Goal: Task Accomplishment & Management: Use online tool/utility

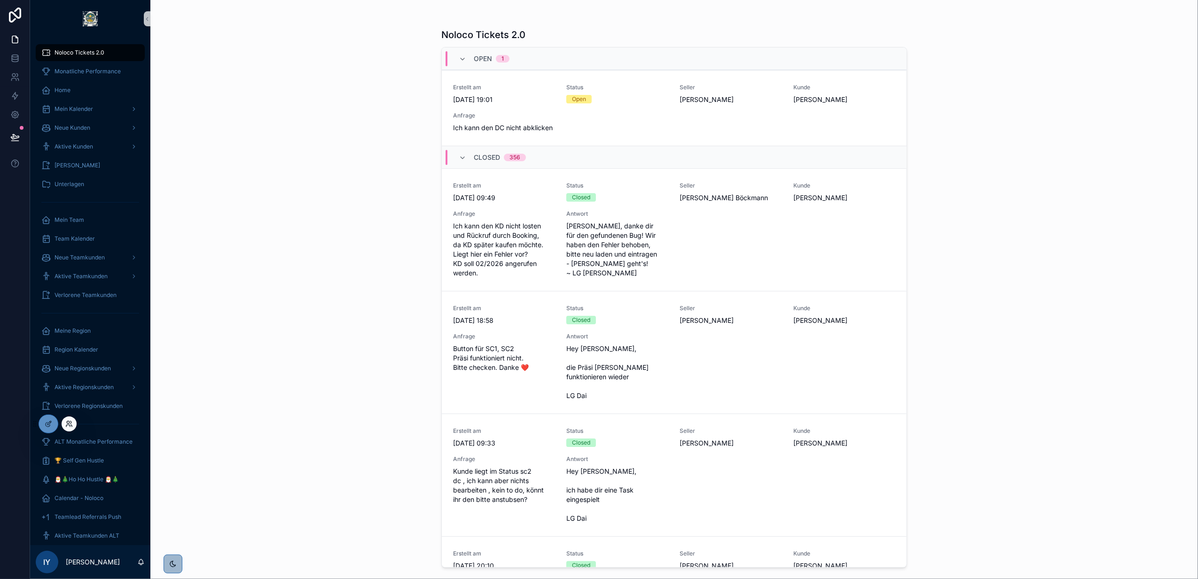
click at [69, 420] on icon at bounding box center [69, 424] width 8 height 8
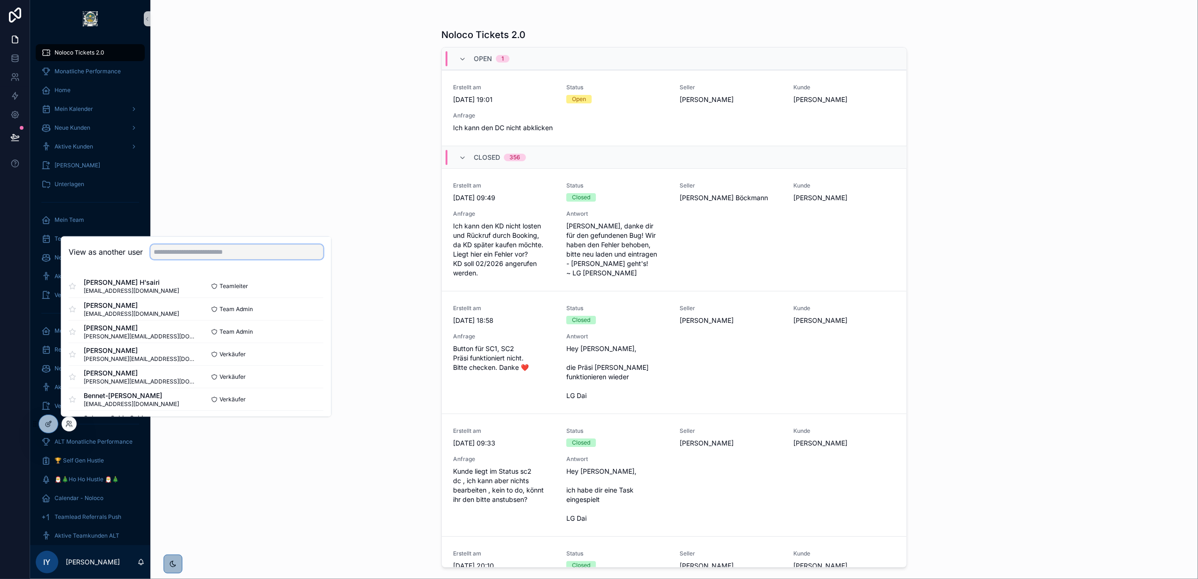
click at [200, 249] on input "text" at bounding box center [236, 251] width 173 height 15
type input "****"
click at [307, 307] on button "Select" at bounding box center [311, 309] width 24 height 14
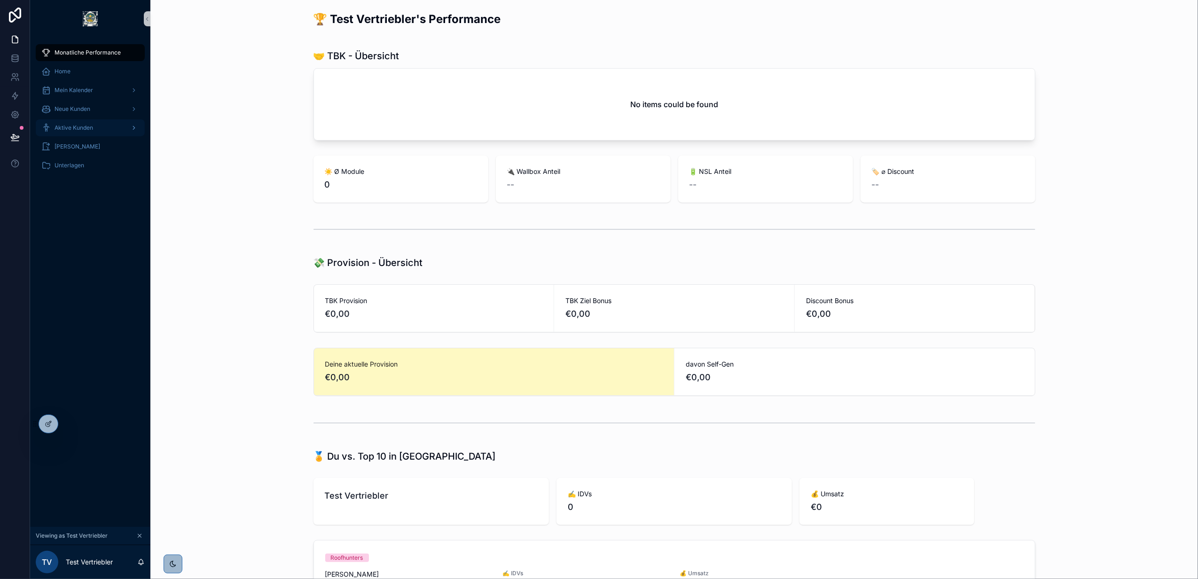
click at [89, 124] on span "Aktive Kunden" at bounding box center [74, 128] width 39 height 8
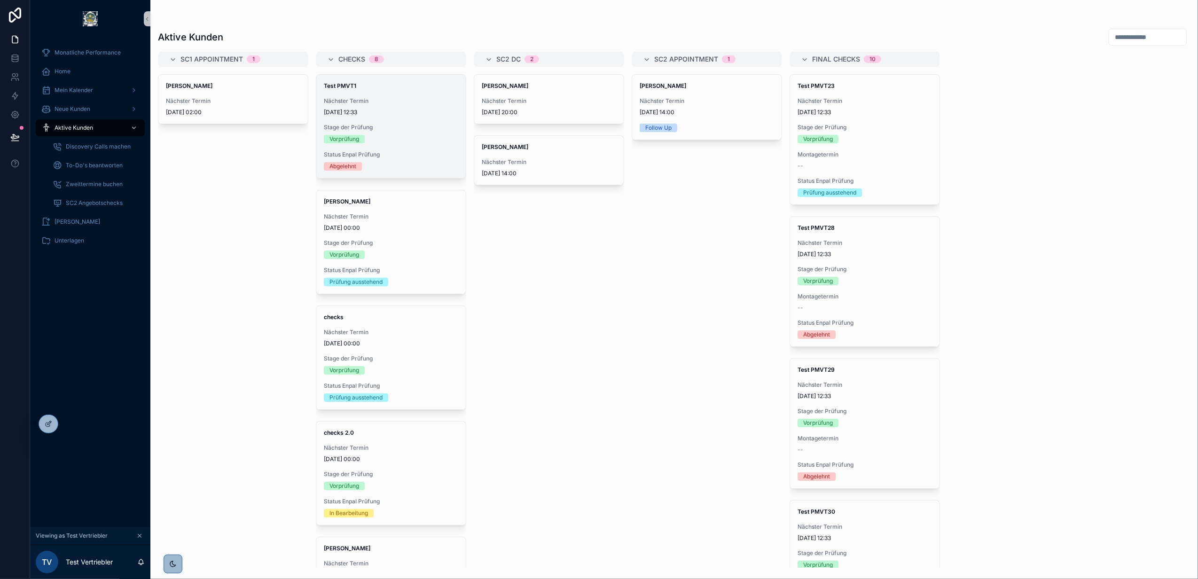
click at [372, 100] on span "Nächster Termin" at bounding box center [391, 101] width 134 height 8
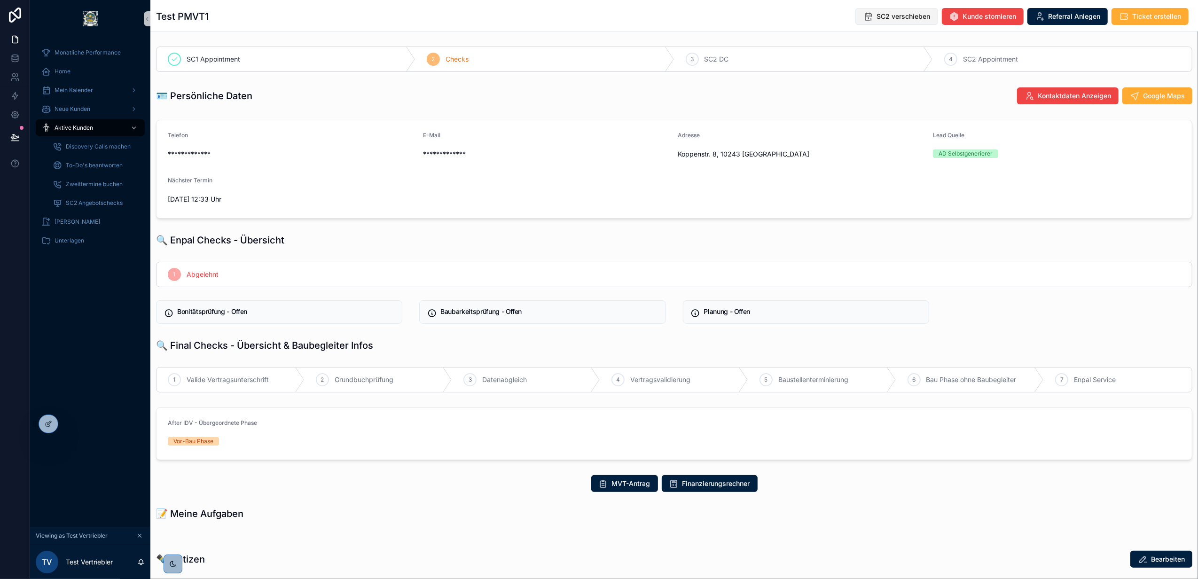
click at [903, 22] on button "SC2 verschieben" at bounding box center [896, 16] width 83 height 17
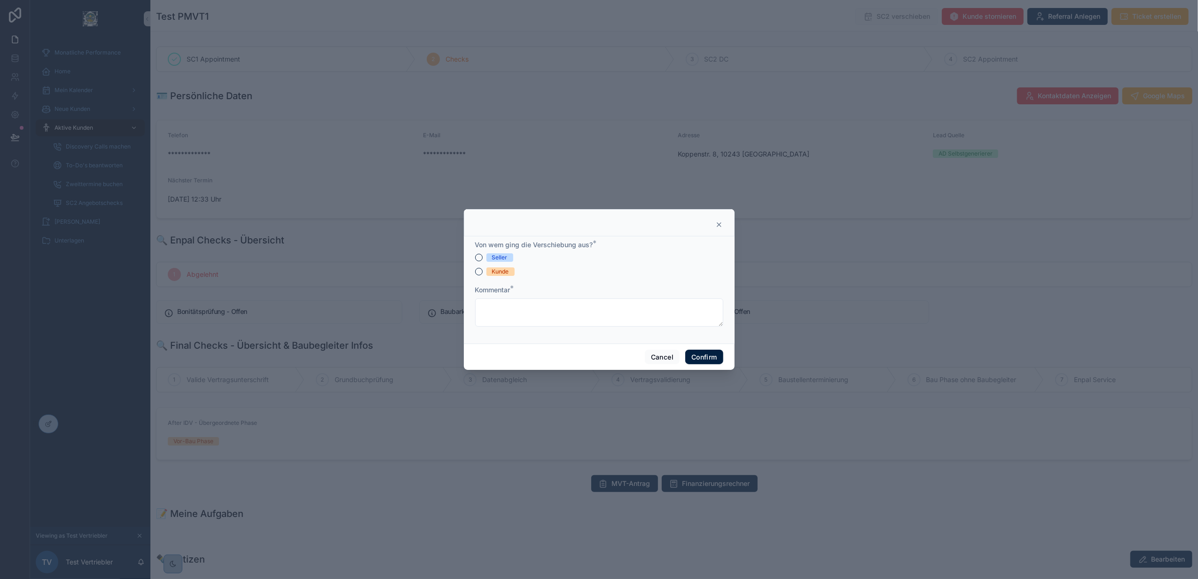
click at [476, 253] on div "Seller" at bounding box center [599, 257] width 248 height 8
click at [476, 256] on button "Seller" at bounding box center [479, 258] width 8 height 8
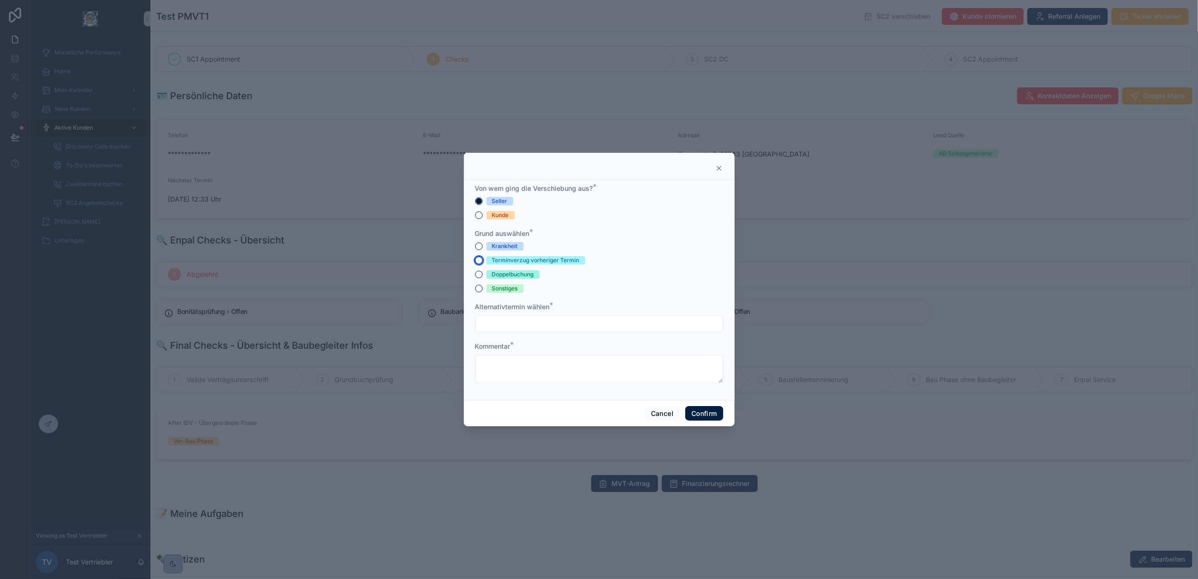
click at [478, 257] on button "Terminverzug vorheriger Termin" at bounding box center [479, 261] width 8 height 8
click at [512, 322] on input "text" at bounding box center [599, 323] width 247 height 13
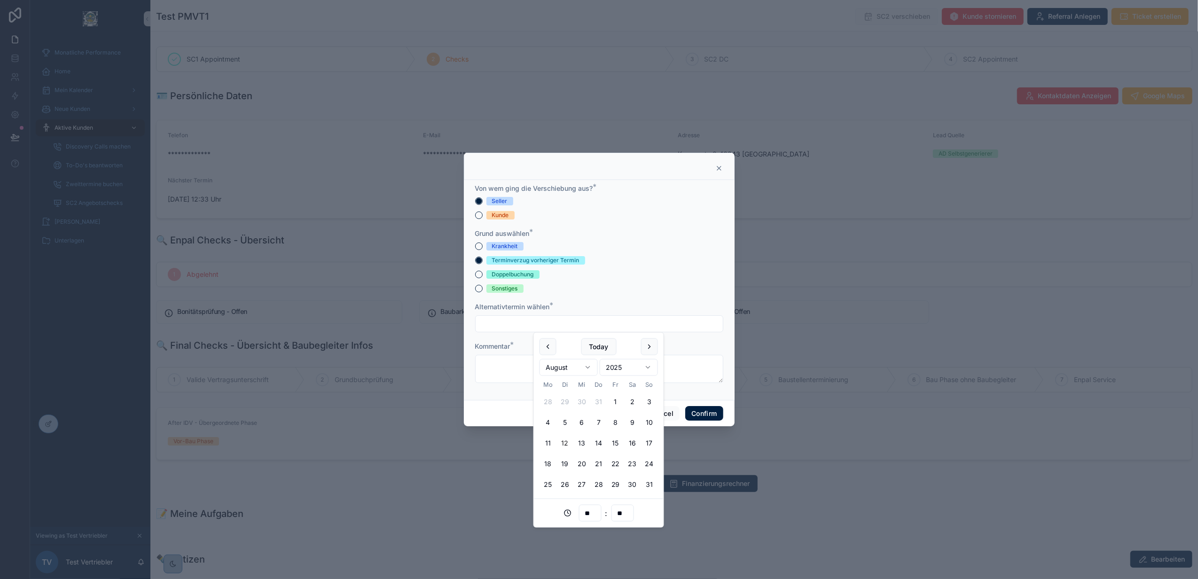
click at [698, 267] on div "Krankheit Terminverzug vorheriger Termin Doppelbuchung Sonstiges" at bounding box center [599, 267] width 248 height 51
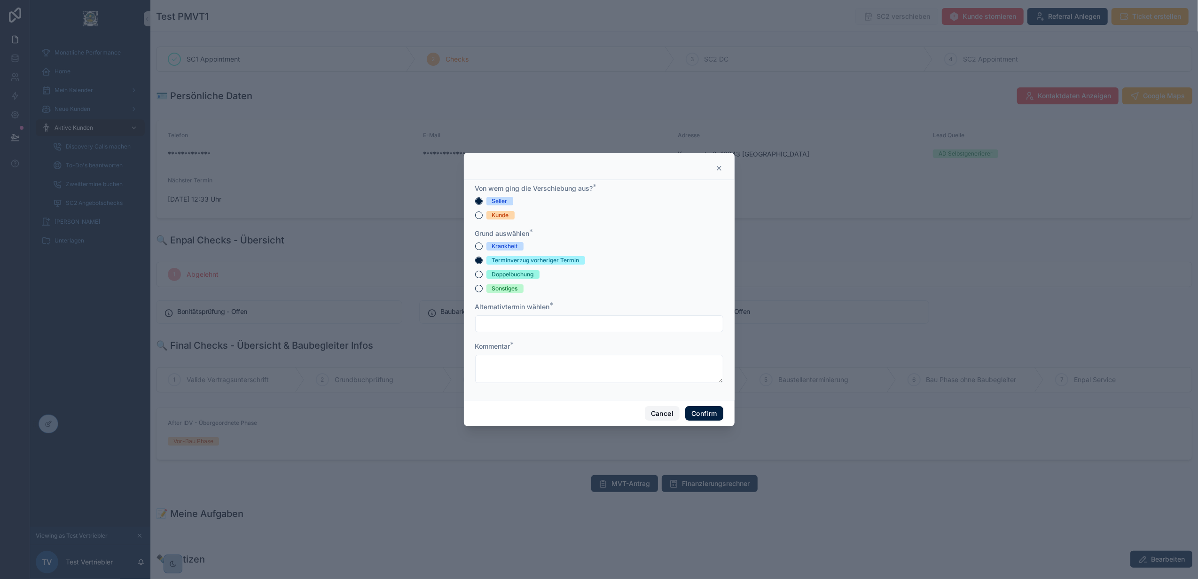
click at [658, 409] on button "Cancel" at bounding box center [662, 413] width 35 height 15
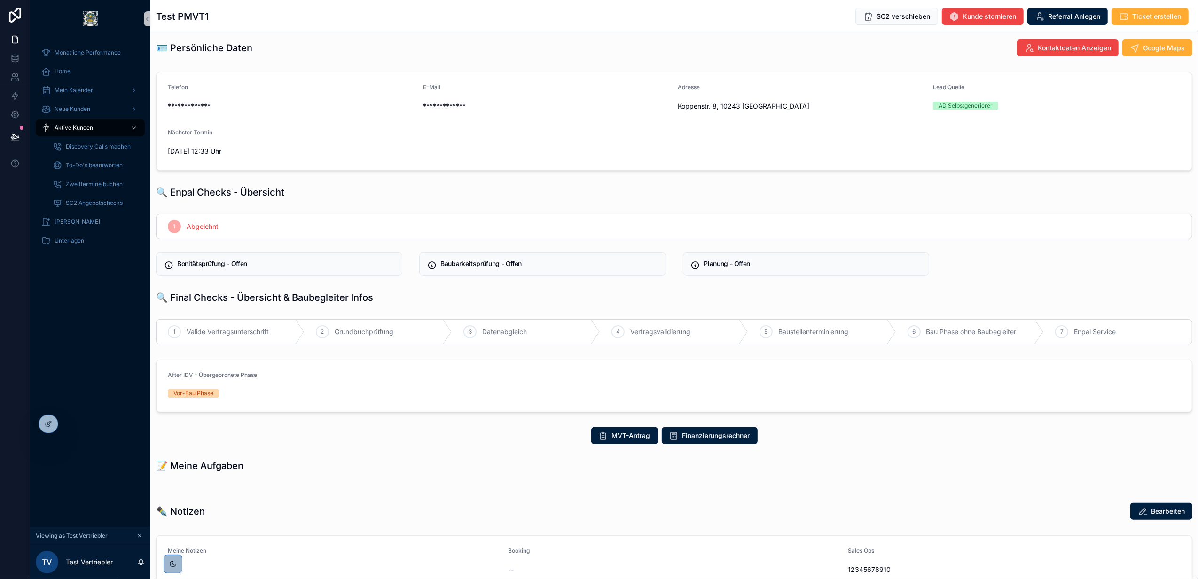
scroll to position [125, 0]
